Goal: Task Accomplishment & Management: Manage account settings

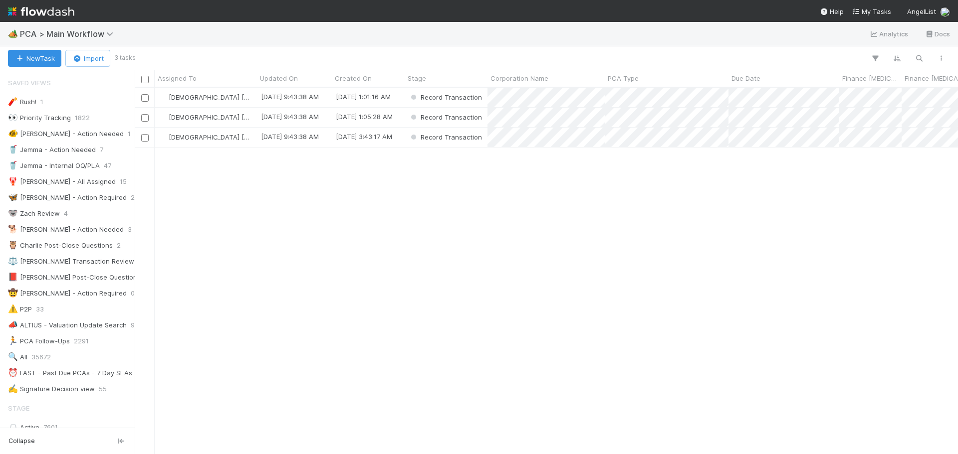
scroll to position [8, 8]
click at [262, 104] on div "[DATE] 9:43:38 AM" at bounding box center [294, 97] width 75 height 19
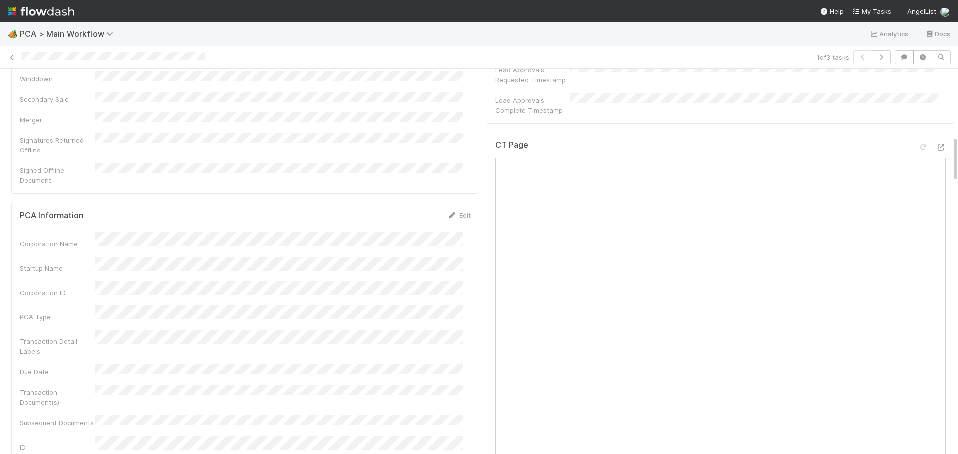
scroll to position [549, 0]
click at [935, 143] on icon at bounding box center [940, 146] width 10 height 6
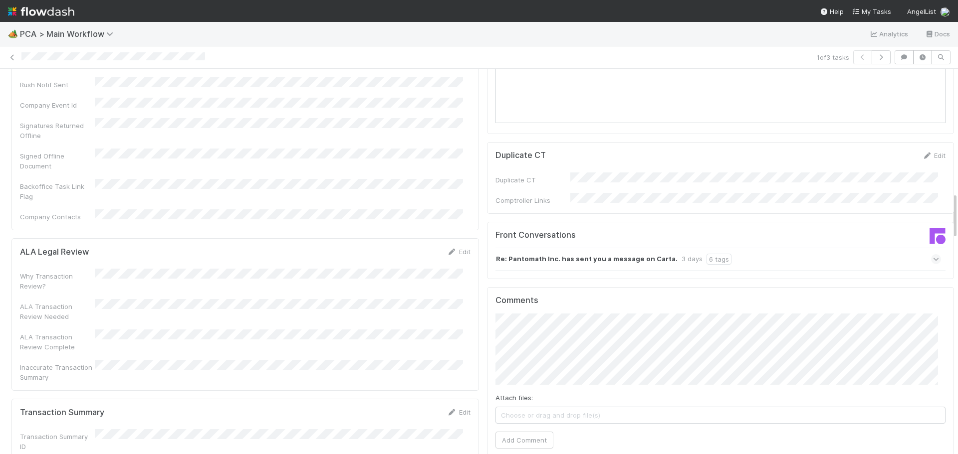
scroll to position [1047, 0]
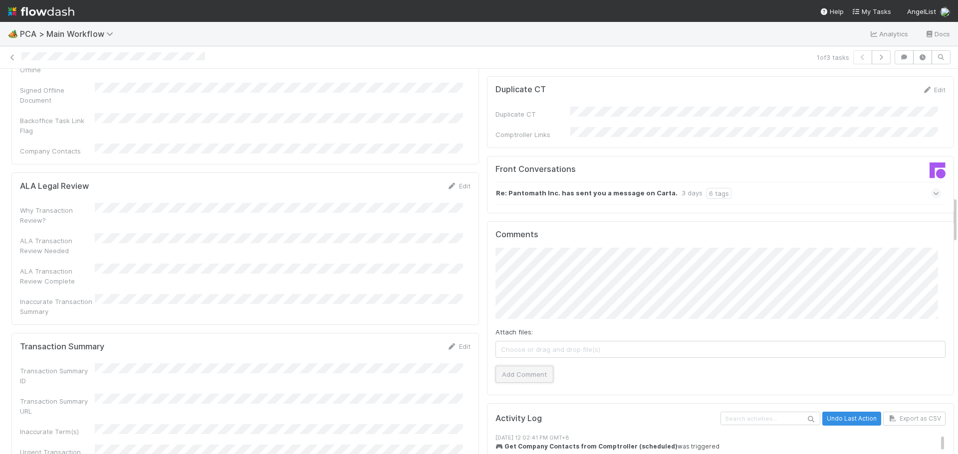
click at [529, 366] on button "Add Comment" at bounding box center [524, 374] width 58 height 17
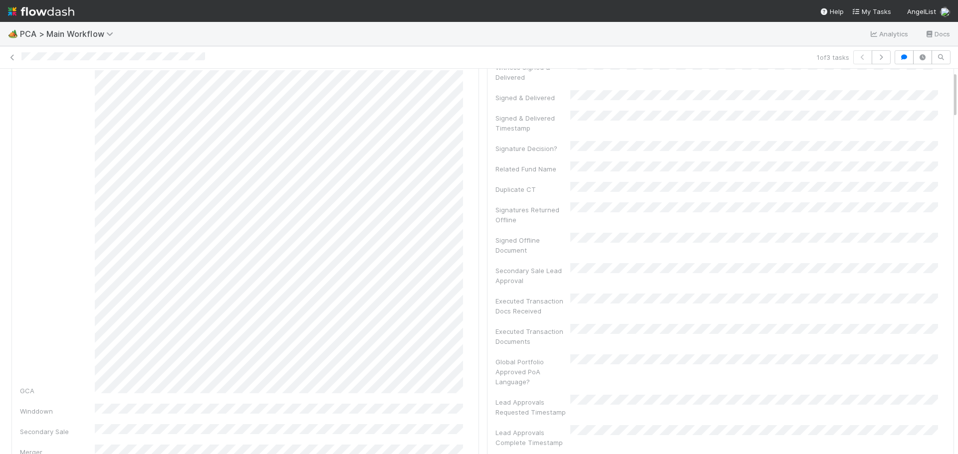
scroll to position [0, 0]
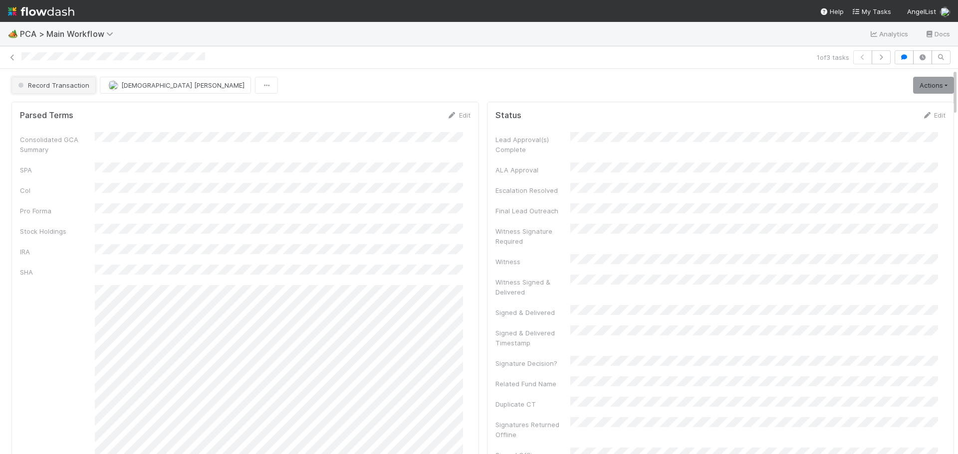
click at [61, 87] on span "Record Transaction" at bounding box center [52, 85] width 73 height 8
click at [37, 309] on div at bounding box center [479, 227] width 958 height 454
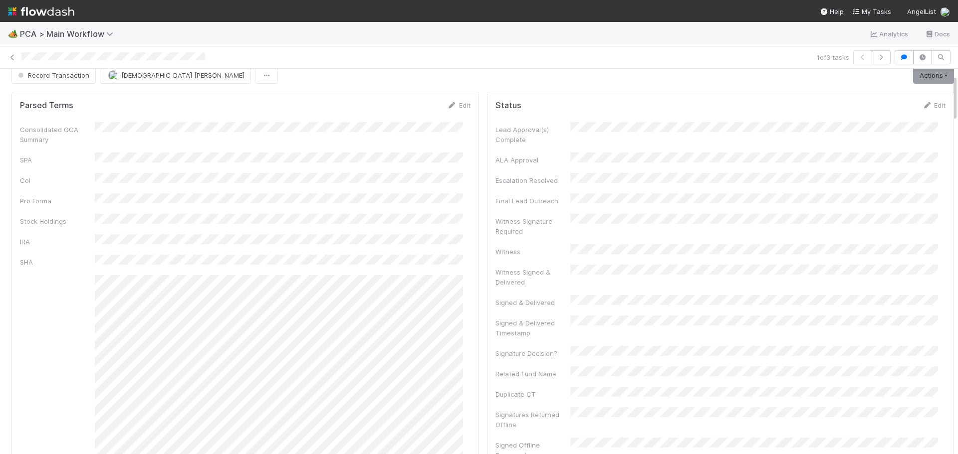
scroll to position [0, 0]
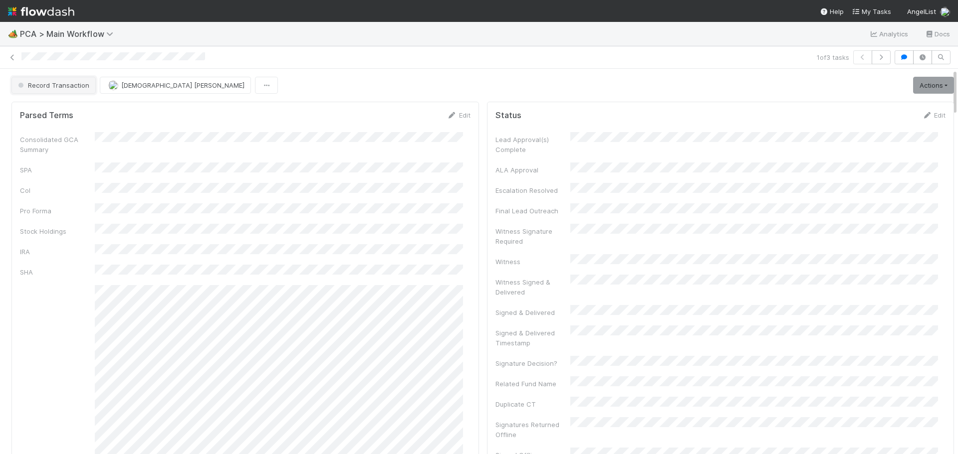
click at [51, 85] on span "Record Transaction" at bounding box center [52, 85] width 73 height 8
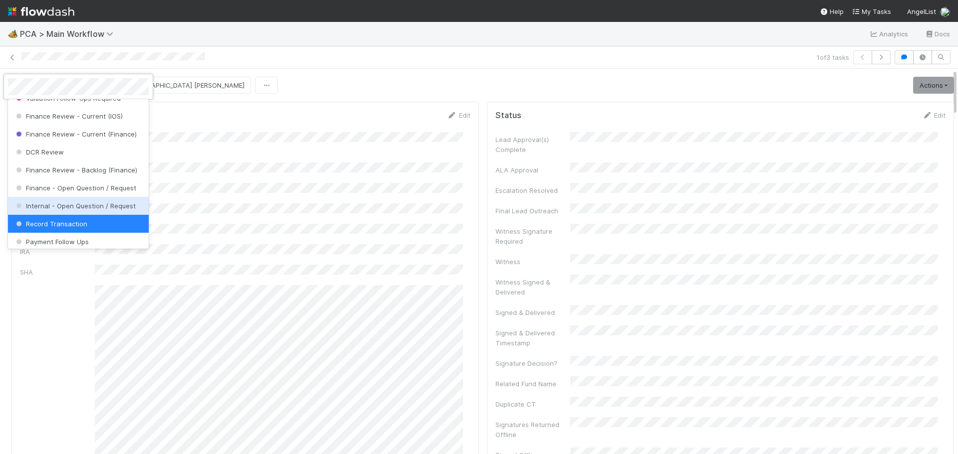
click at [92, 210] on span "Internal - Open Question / Request" at bounding box center [75, 206] width 122 height 8
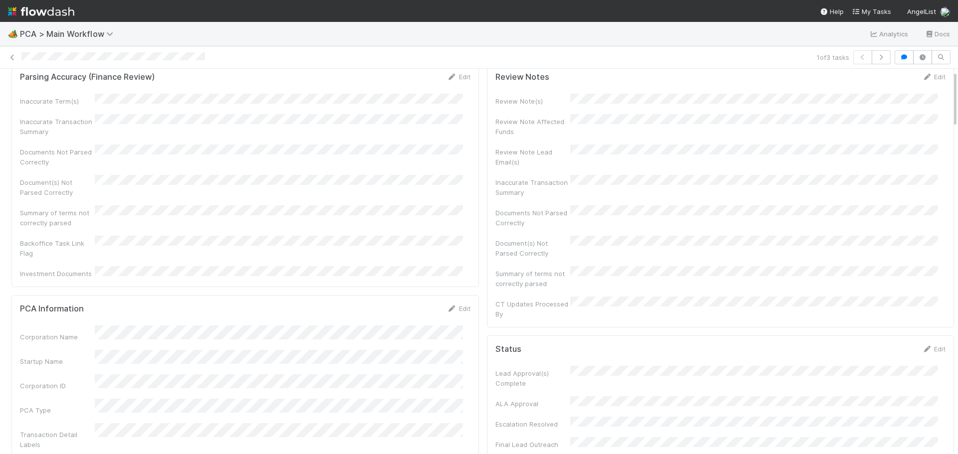
scroll to position [0, 0]
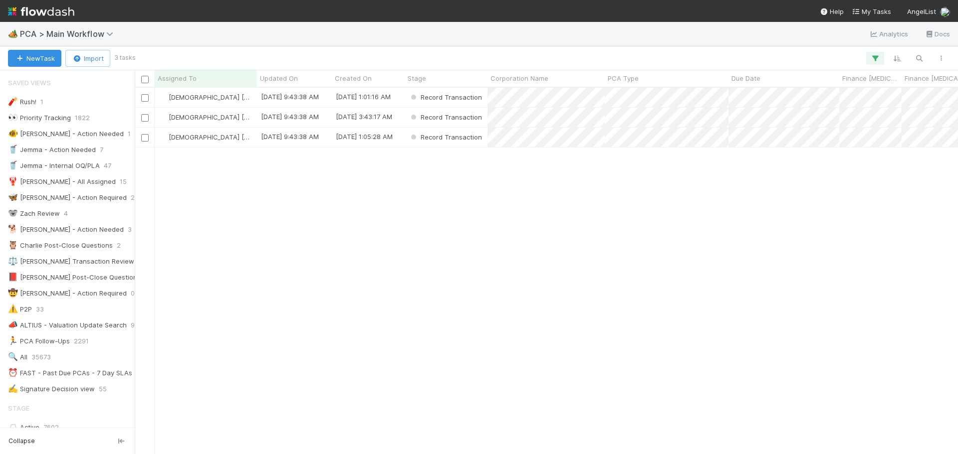
scroll to position [748, 0]
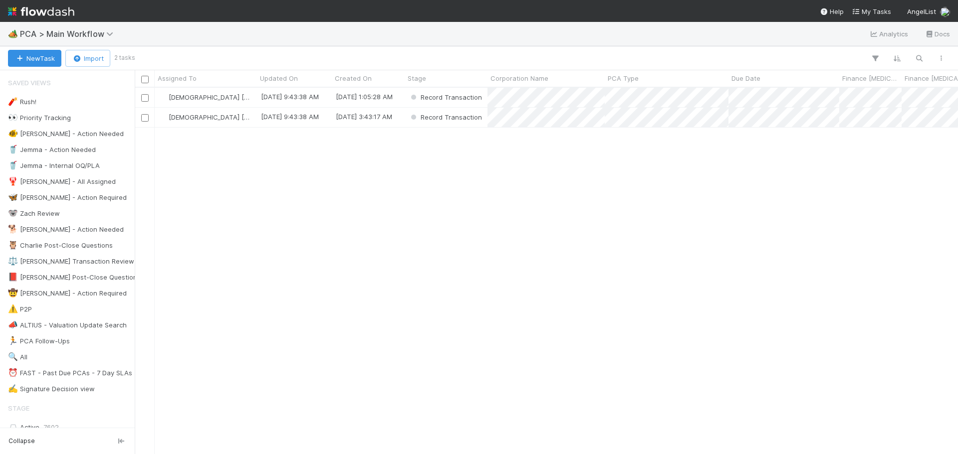
scroll to position [359, 815]
click at [254, 102] on div "[DEMOGRAPHIC_DATA] [PERSON_NAME]" at bounding box center [206, 97] width 102 height 19
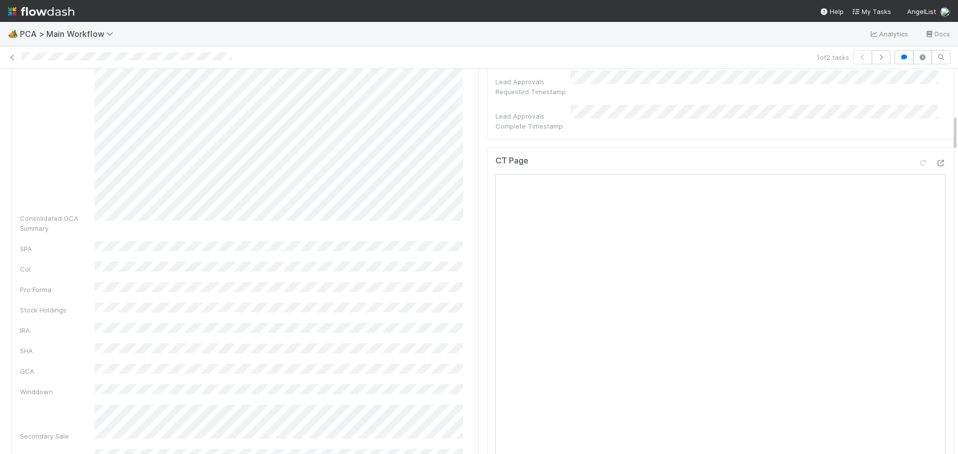
scroll to position [549, 0]
click at [935, 155] on icon at bounding box center [940, 158] width 10 height 6
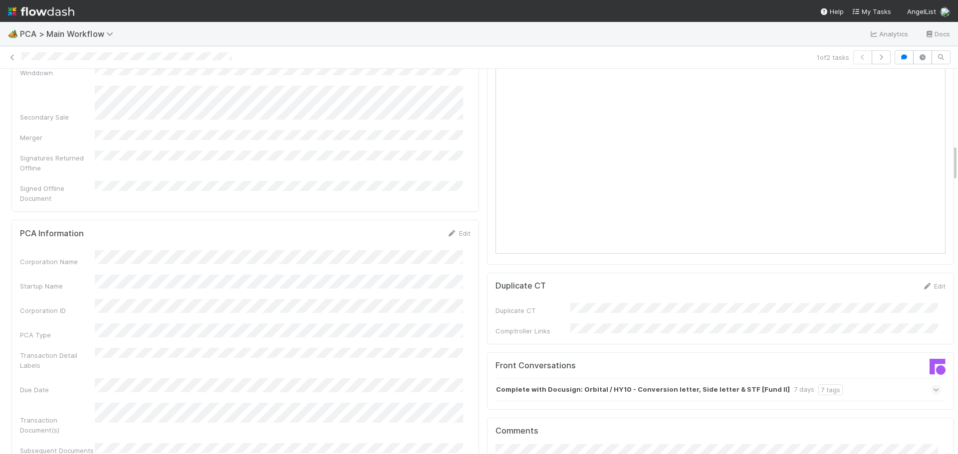
scroll to position [898, 0]
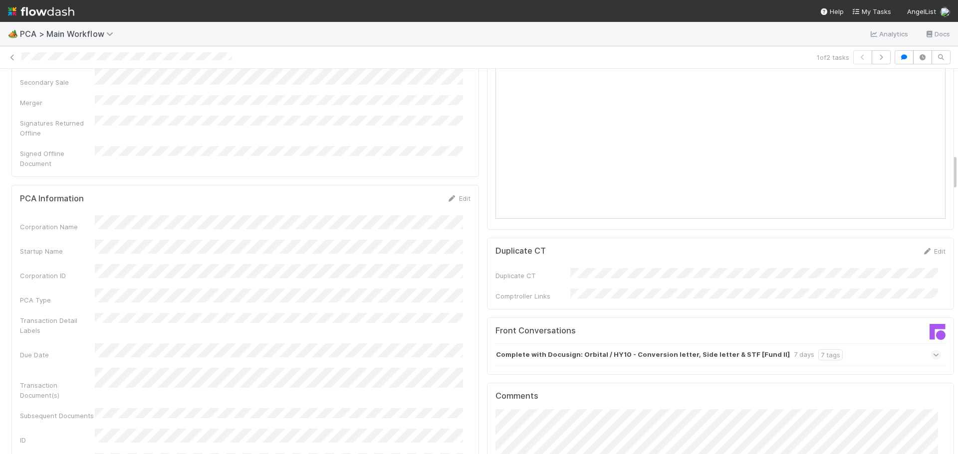
click at [933, 350] on icon at bounding box center [936, 355] width 6 height 10
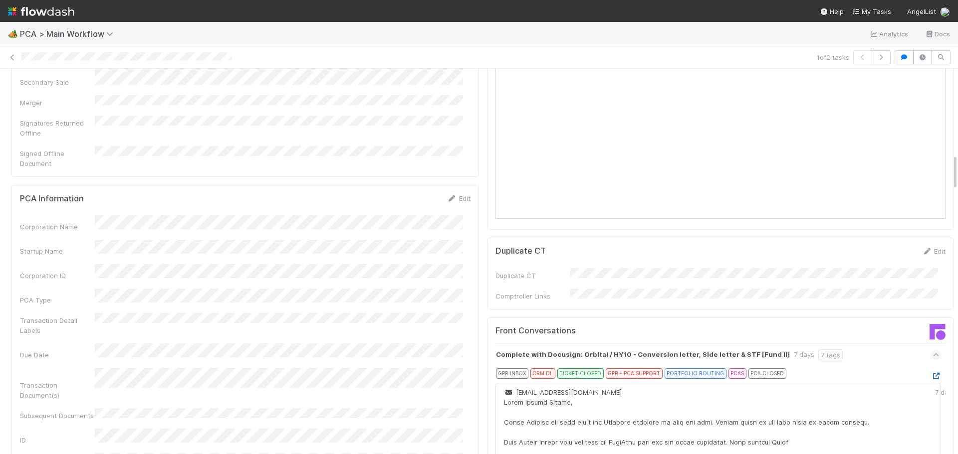
click at [931, 373] on icon at bounding box center [936, 376] width 10 height 6
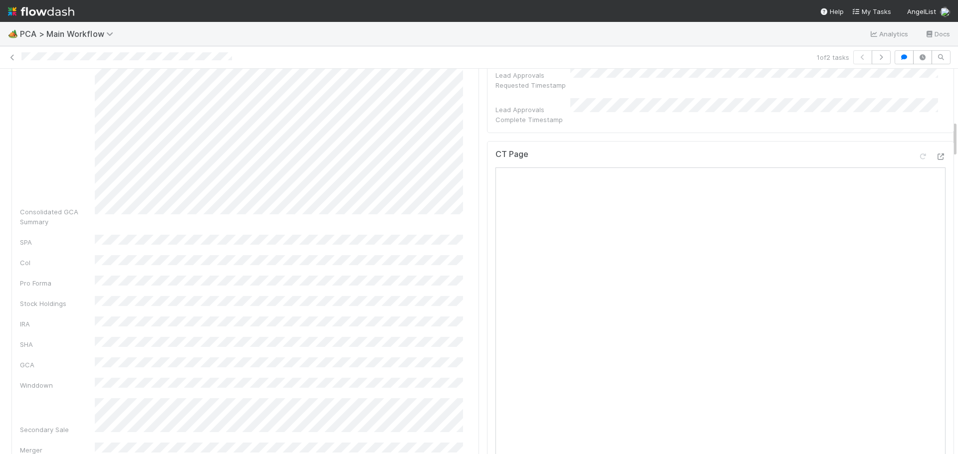
scroll to position [549, 0]
click at [935, 155] on icon at bounding box center [940, 158] width 10 height 6
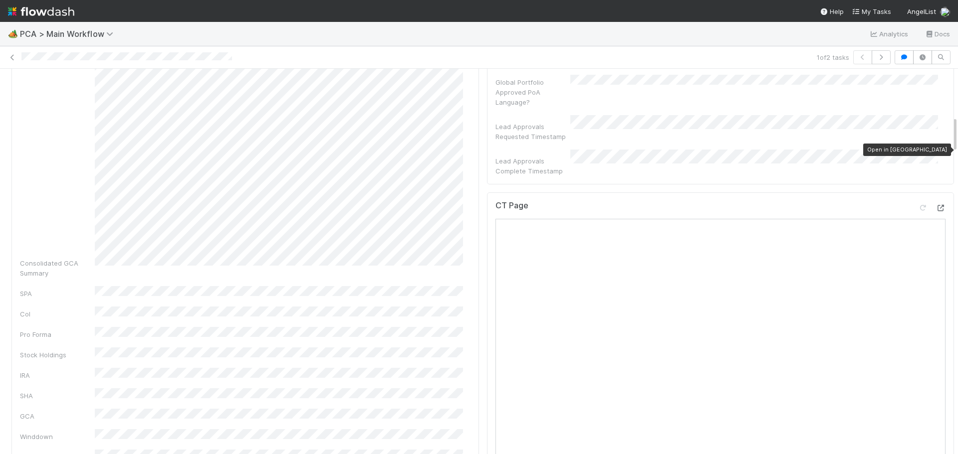
click at [935, 205] on icon at bounding box center [940, 208] width 10 height 6
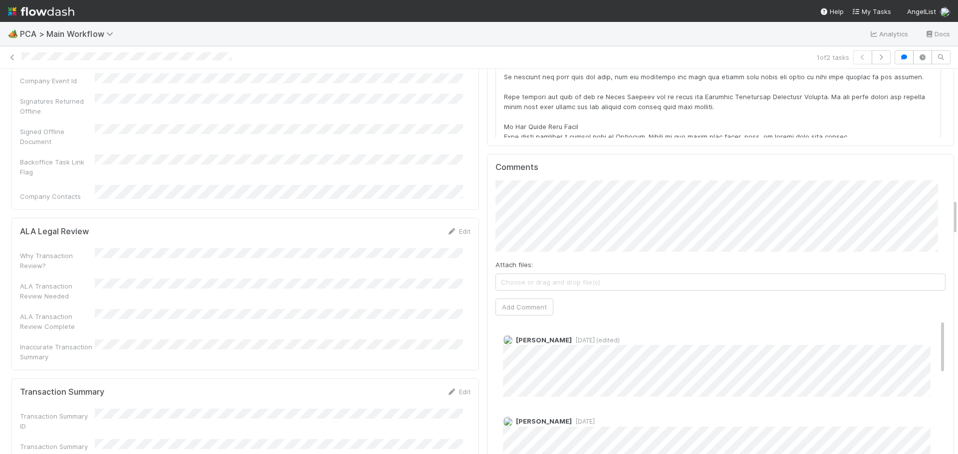
scroll to position [1446, 0]
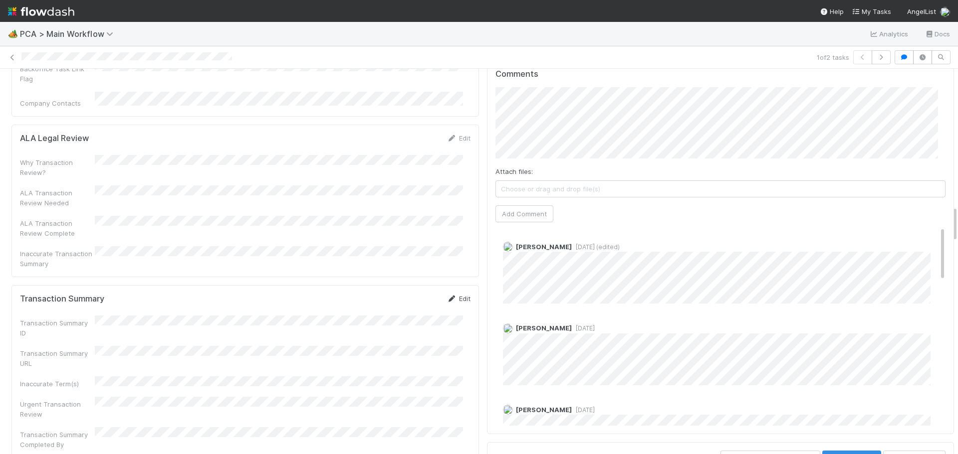
click at [447, 296] on icon at bounding box center [452, 299] width 10 height 6
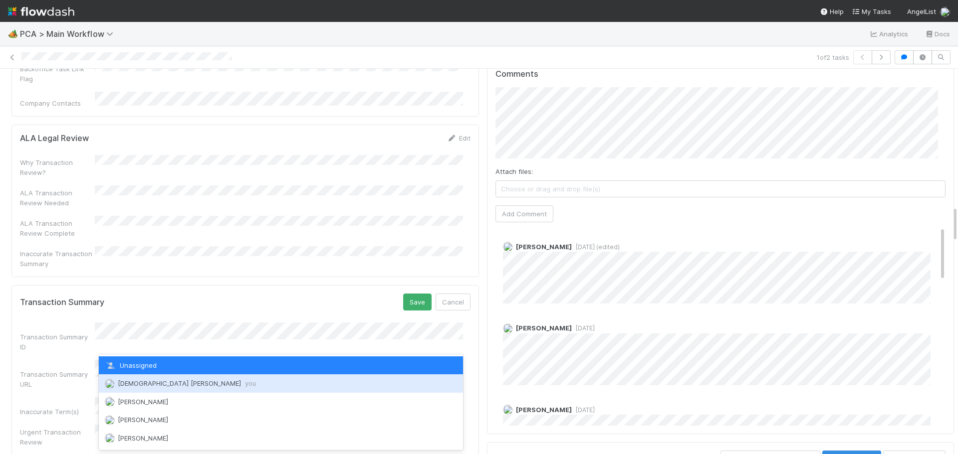
drag, startPoint x: 168, startPoint y: 381, endPoint x: 198, endPoint y: 381, distance: 30.9
click at [168, 381] on span "Cristantine Angelus Caparos you" at bounding box center [187, 384] width 138 height 8
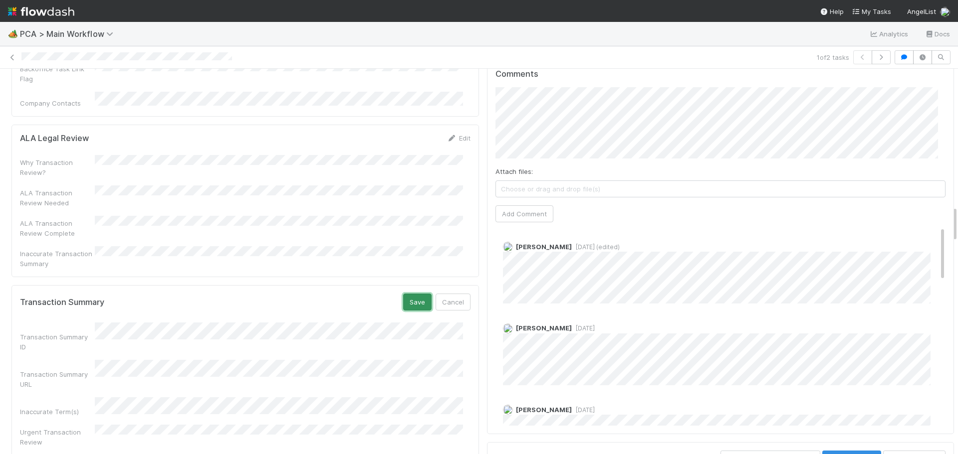
click at [410, 294] on button "Save" at bounding box center [417, 302] width 28 height 17
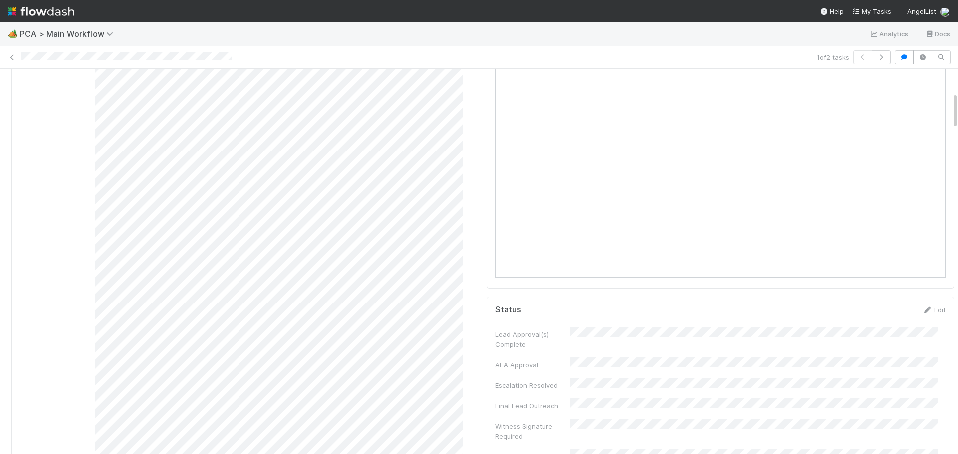
scroll to position [0, 0]
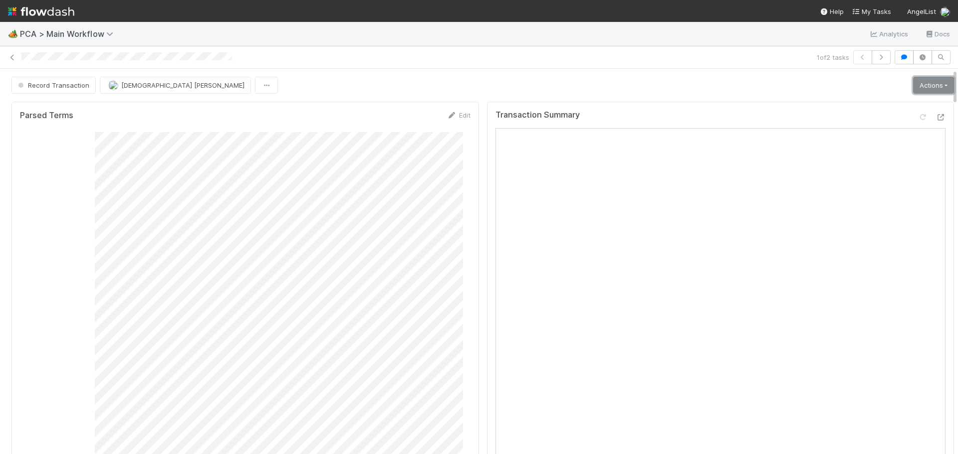
click at [923, 83] on link "Actions" at bounding box center [933, 85] width 41 height 17
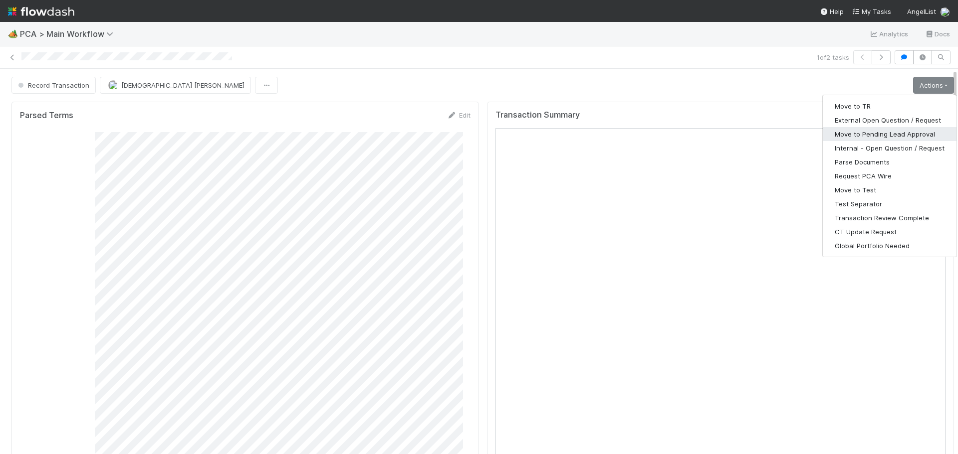
click at [880, 137] on button "Move to Pending Lead Approval" at bounding box center [889, 134] width 134 height 14
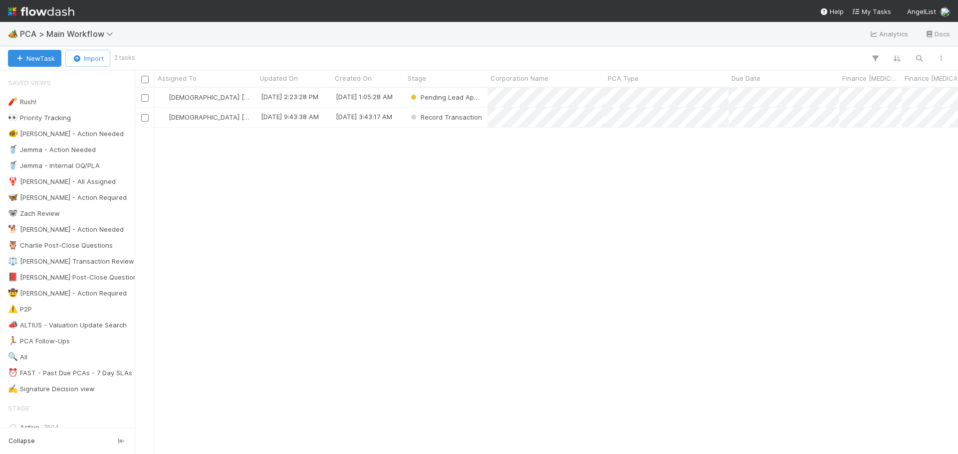
scroll to position [359, 815]
click at [325, 126] on div "9/1/25, 9:43:38 AM" at bounding box center [294, 117] width 75 height 19
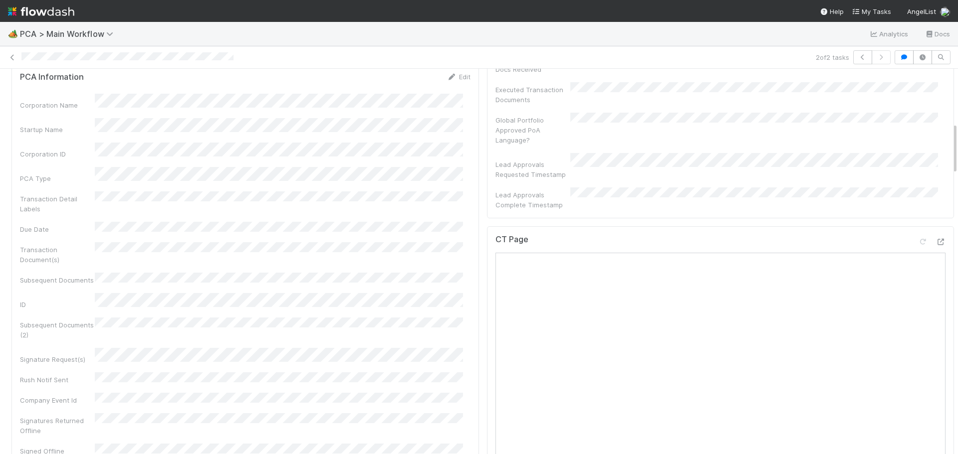
scroll to position [399, 0]
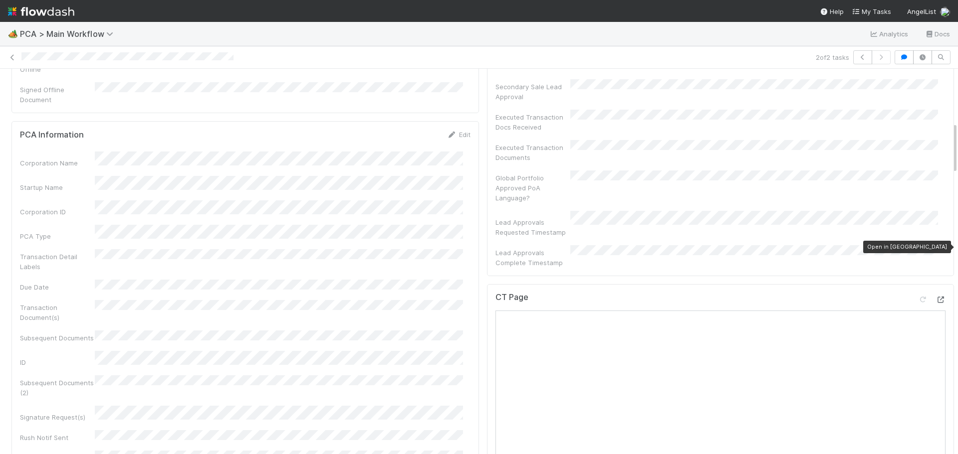
click at [935, 297] on icon at bounding box center [940, 300] width 10 height 6
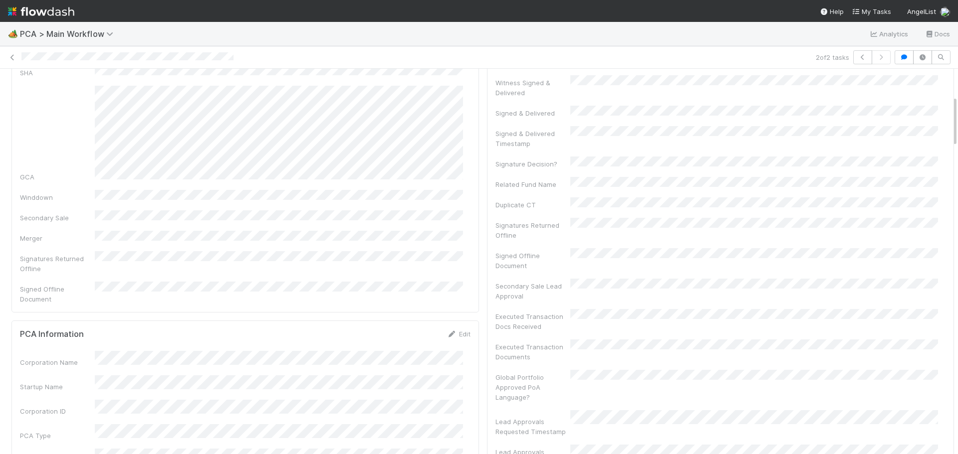
scroll to position [299, 0]
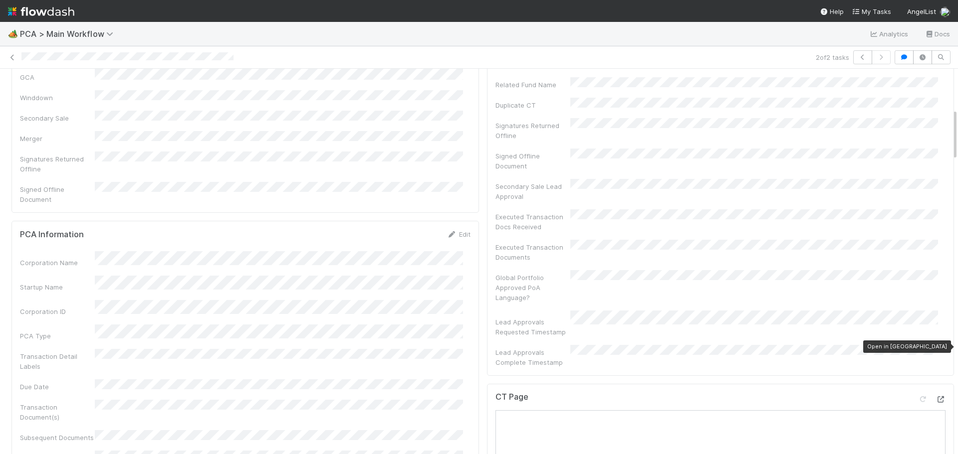
click at [935, 396] on icon at bounding box center [940, 399] width 10 height 6
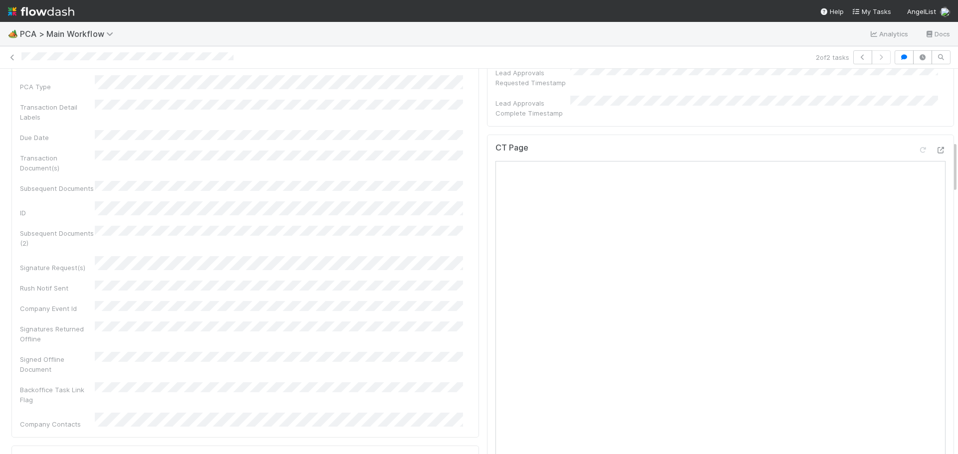
scroll to position [449, 0]
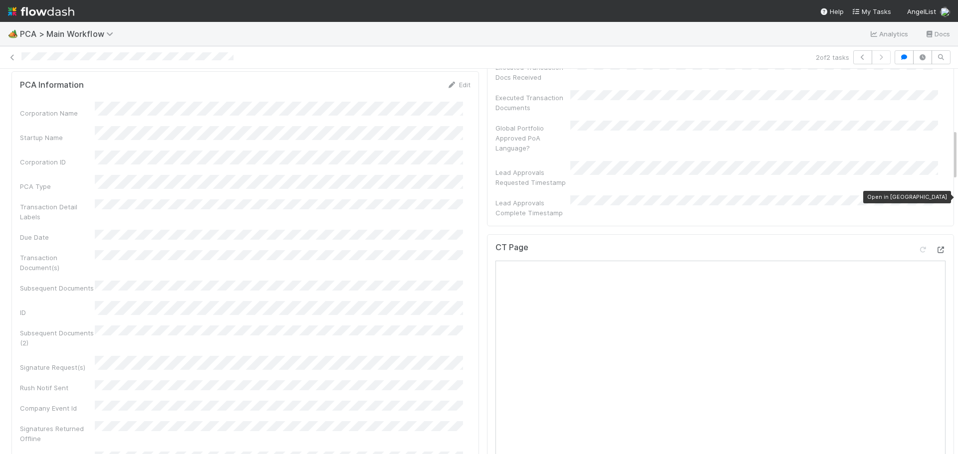
click at [935, 247] on icon at bounding box center [940, 250] width 10 height 6
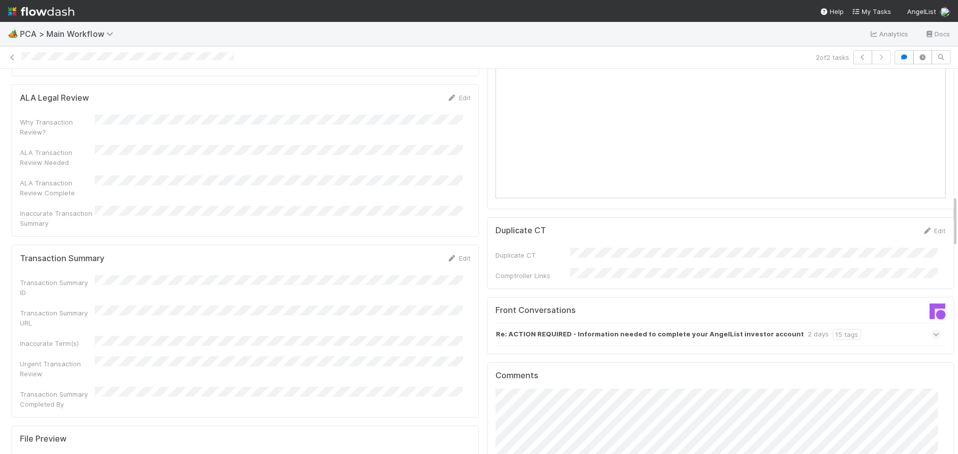
scroll to position [948, 0]
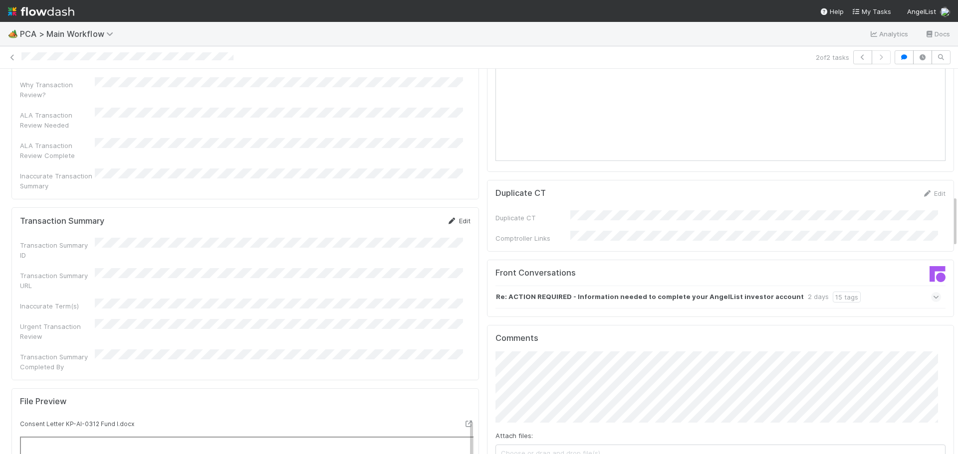
click at [456, 217] on link "Edit" at bounding box center [458, 221] width 23 height 8
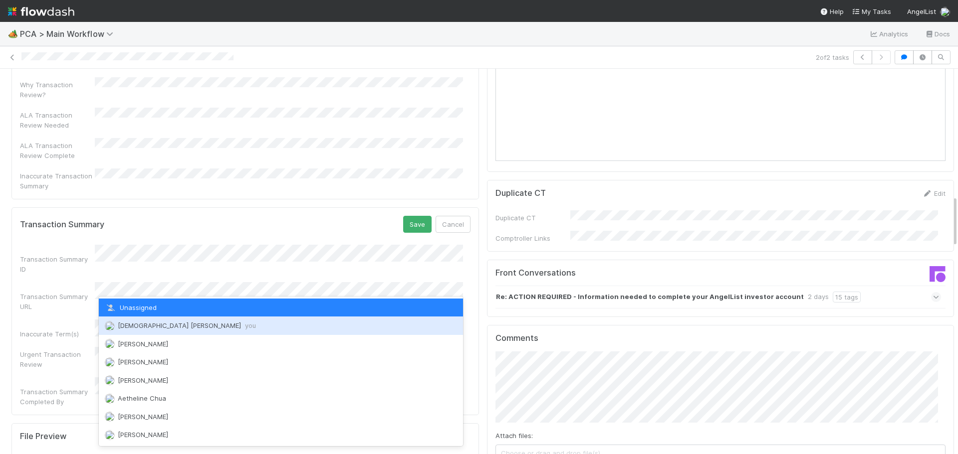
drag, startPoint x: 163, startPoint y: 324, endPoint x: 215, endPoint y: 320, distance: 52.5
click at [163, 323] on span "Cristantine Angelus Caparos you" at bounding box center [187, 326] width 138 height 8
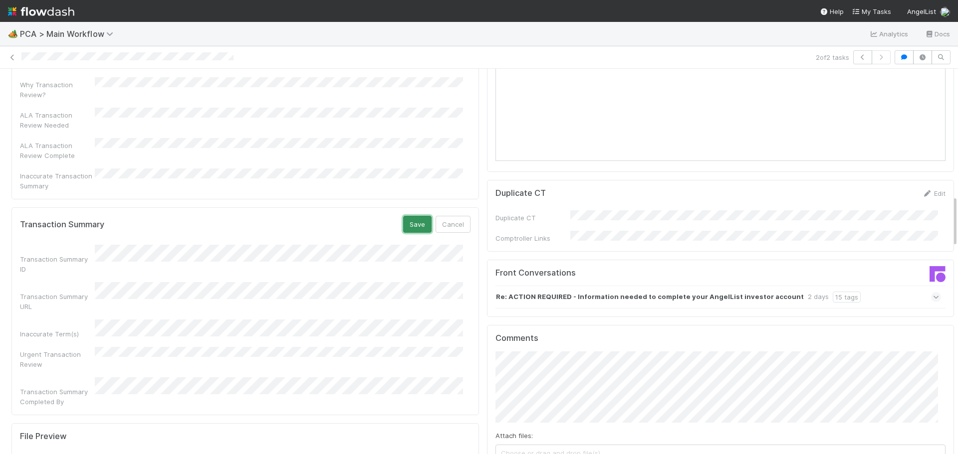
click at [408, 216] on button "Save" at bounding box center [417, 224] width 28 height 17
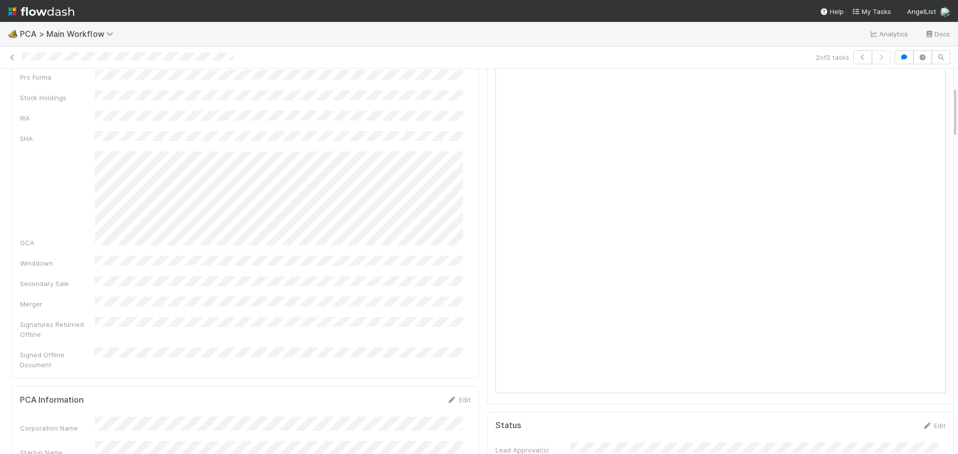
scroll to position [0, 0]
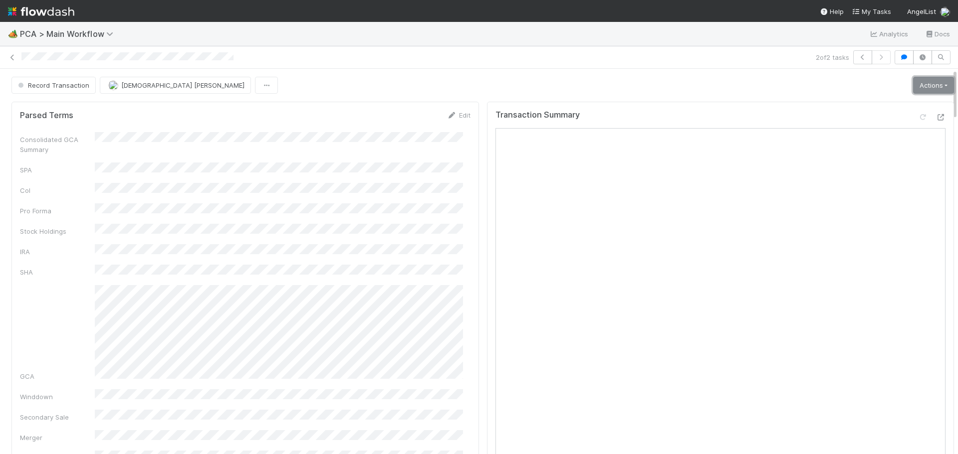
click at [927, 87] on link "Actions" at bounding box center [933, 85] width 41 height 17
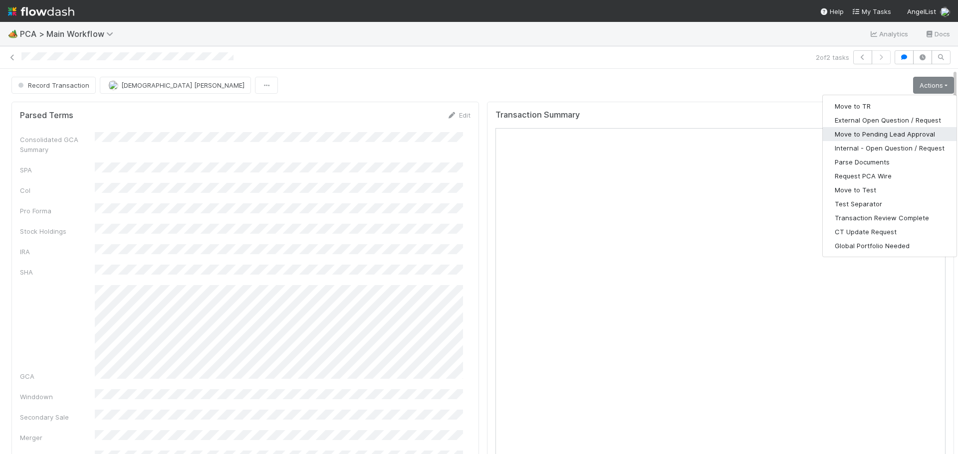
click at [885, 134] on button "Move to Pending Lead Approval" at bounding box center [889, 134] width 134 height 14
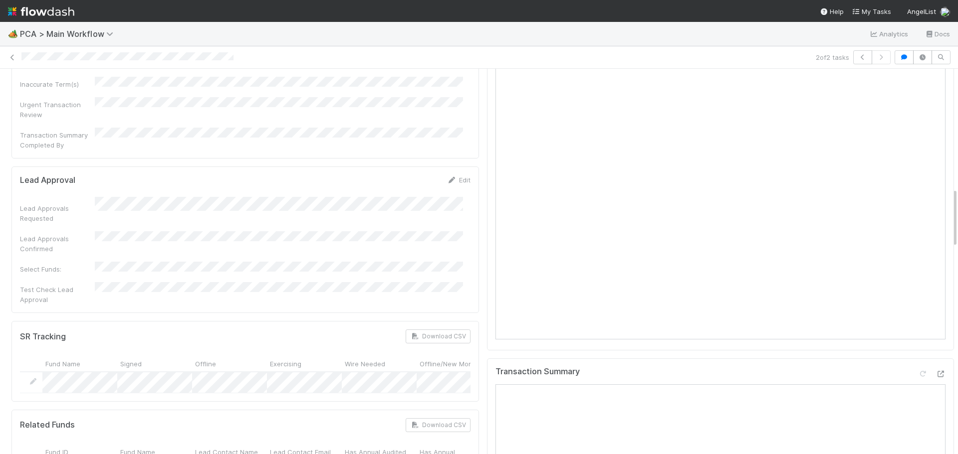
scroll to position [898, 0]
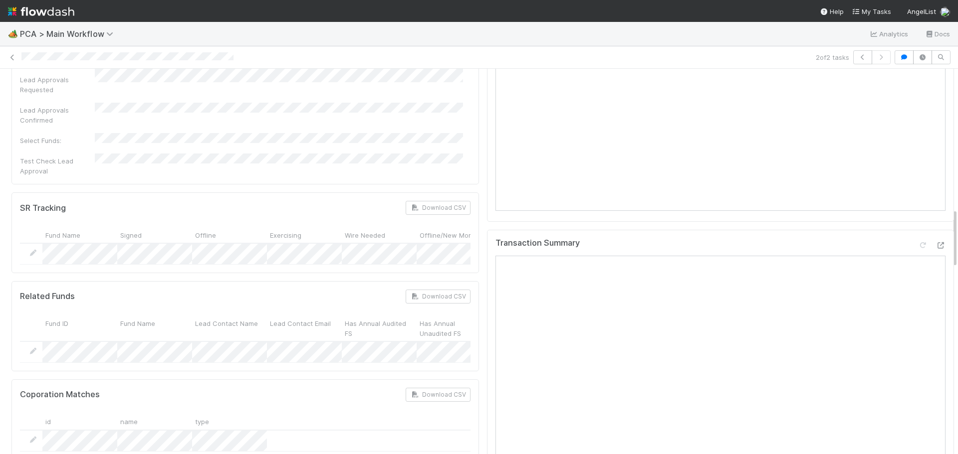
drag, startPoint x: 93, startPoint y: 110, endPoint x: 128, endPoint y: 100, distance: 36.7
click at [93, 193] on div "SR Tracking Download CSV Fund Name Signed Offline Exercising Wire Needed Offlin…" at bounding box center [244, 233] width 467 height 80
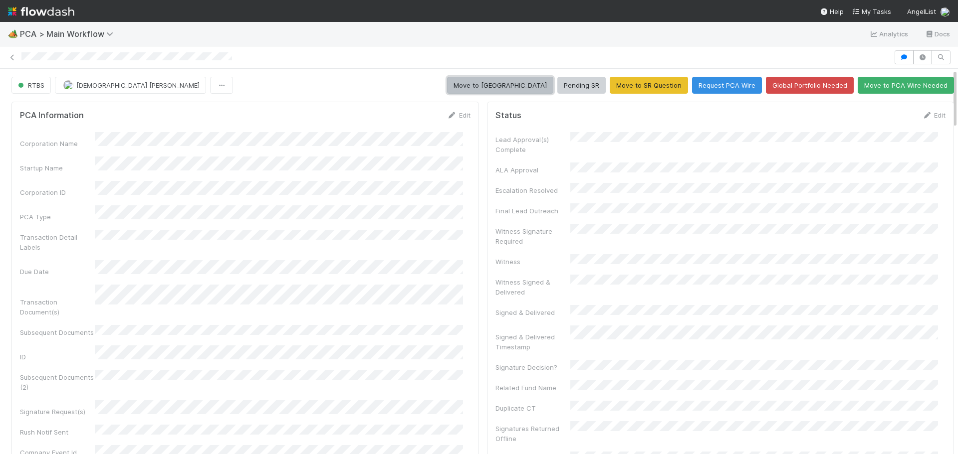
click at [524, 85] on button "Move to [GEOGRAPHIC_DATA]" at bounding box center [500, 85] width 106 height 17
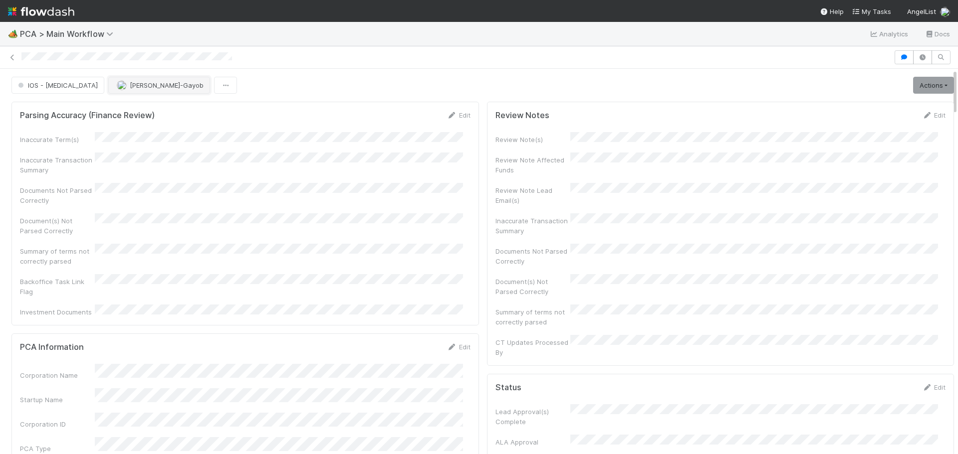
click at [130, 87] on span "[PERSON_NAME]-Gayob" at bounding box center [167, 85] width 74 height 8
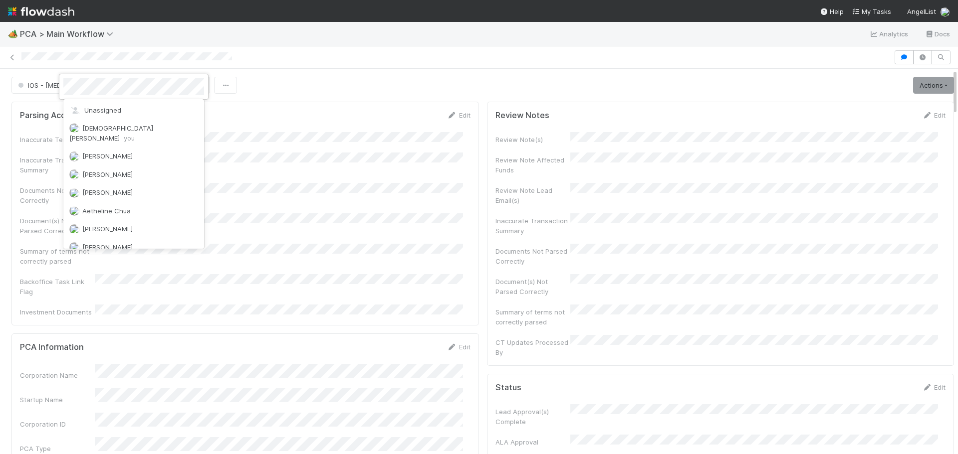
scroll to position [1948, 0]
click at [347, 80] on div at bounding box center [479, 227] width 958 height 454
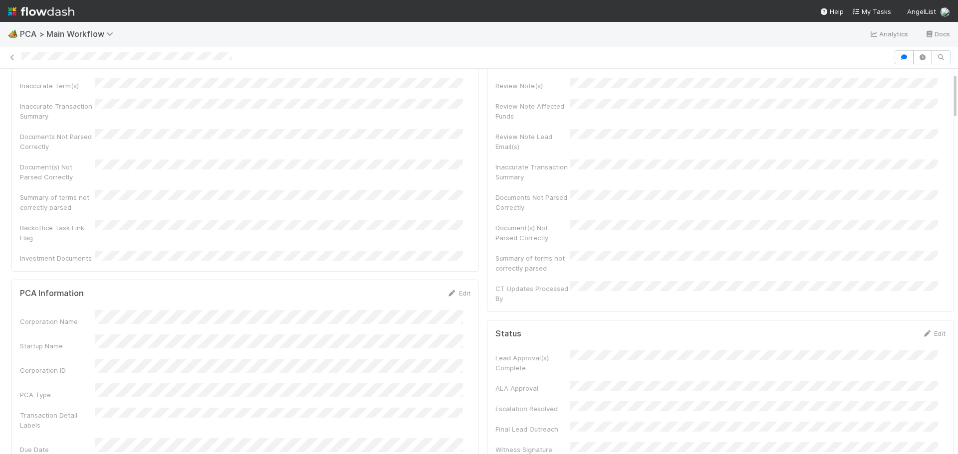
scroll to position [0, 0]
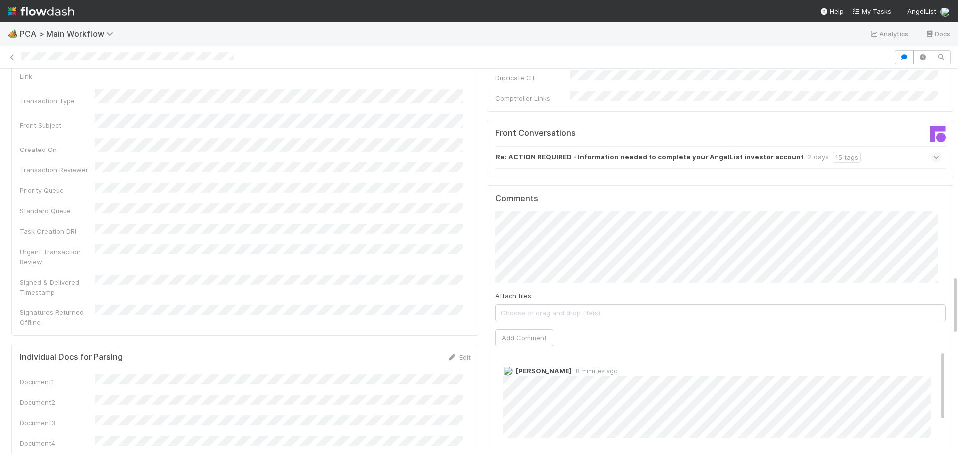
scroll to position [1396, 0]
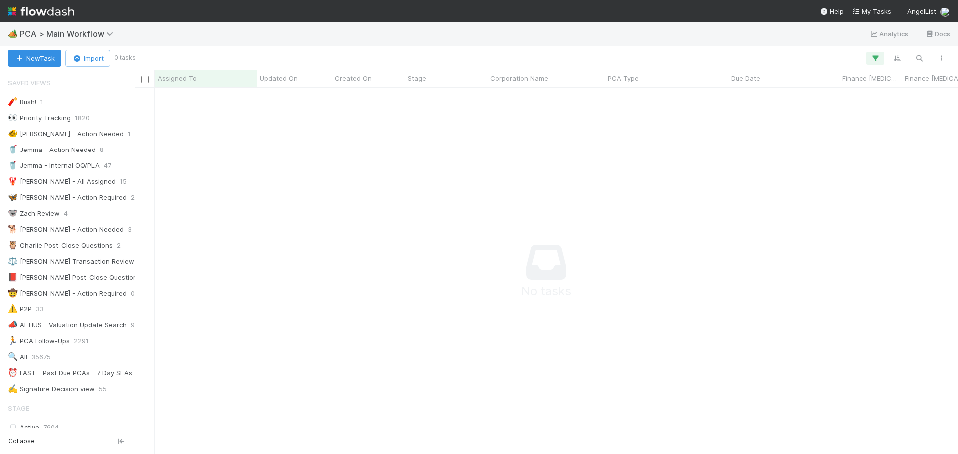
scroll to position [748, 0]
